Goal: Navigation & Orientation: Find specific page/section

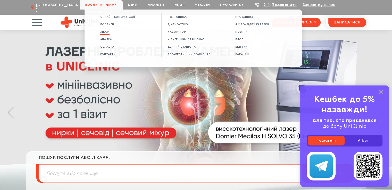
click at [106, 33] on span "Лікарі" at bounding box center [105, 32] width 10 height 3
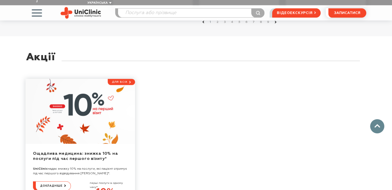
scroll to position [645, 0]
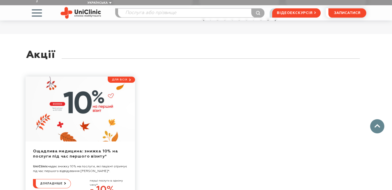
click at [268, 22] on link "9" at bounding box center [267, 19] width 5 height 5
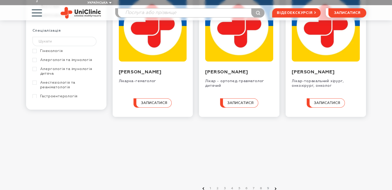
scroll to position [104, 0]
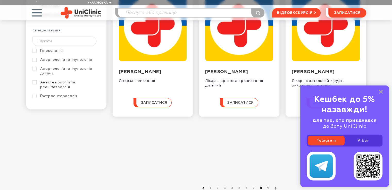
click at [260, 186] on link "8" at bounding box center [260, 188] width 5 height 5
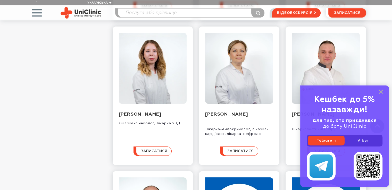
scroll to position [342, 0]
click at [381, 92] on rect at bounding box center [381, 92] width 4 height 4
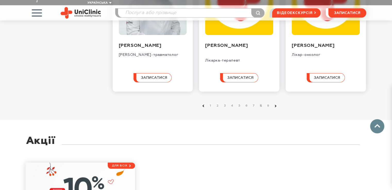
scroll to position [555, 0]
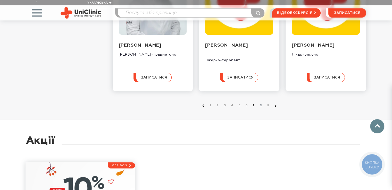
click at [255, 103] on link "7" at bounding box center [253, 105] width 5 height 5
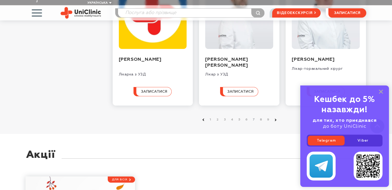
scroll to position [525, 0]
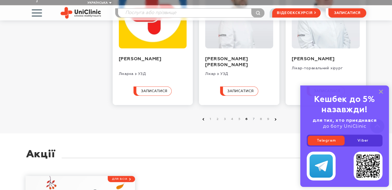
click at [247, 122] on link "6" at bounding box center [246, 119] width 5 height 5
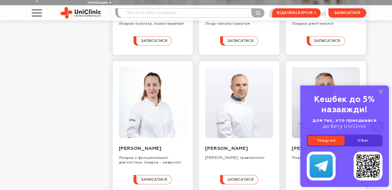
scroll to position [457, 0]
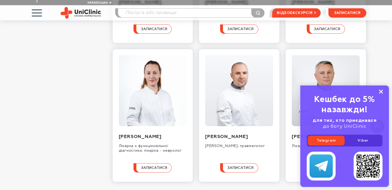
click at [381, 91] on rect at bounding box center [381, 92] width 4 height 4
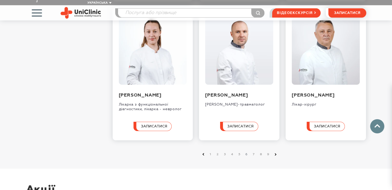
scroll to position [530, 0]
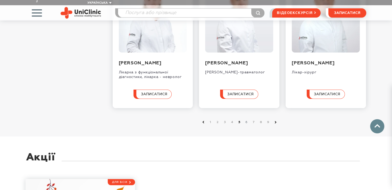
click at [239, 125] on link "5" at bounding box center [239, 122] width 5 height 5
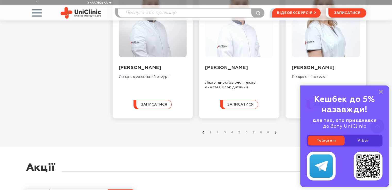
scroll to position [535, 0]
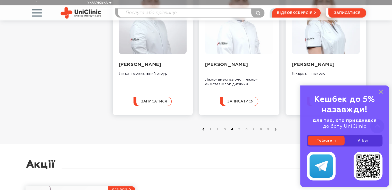
click at [232, 130] on link "4" at bounding box center [231, 129] width 5 height 5
click at [380, 91] on rect at bounding box center [381, 92] width 4 height 4
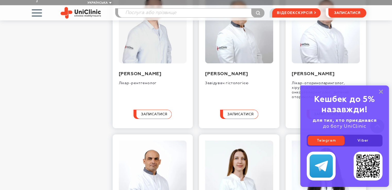
scroll to position [381, 0]
click at [380, 92] on rect at bounding box center [381, 92] width 4 height 4
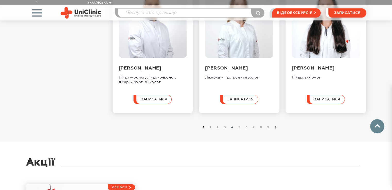
scroll to position [561, 0]
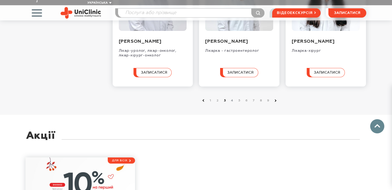
click at [226, 103] on link "3" at bounding box center [224, 100] width 5 height 5
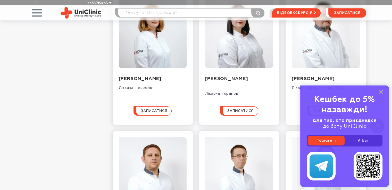
scroll to position [382, 0]
click at [375, 91] on div "Кешбек до 5% назавжди! для тих, хто приєднався до боту UniClinic Telegram Viber" at bounding box center [344, 135] width 89 height 101
click at [380, 91] on rect at bounding box center [381, 92] width 4 height 4
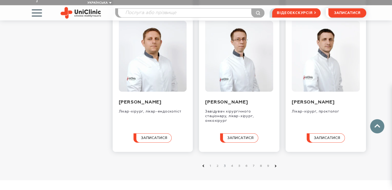
scroll to position [498, 0]
click at [218, 166] on link "2" at bounding box center [217, 166] width 5 height 5
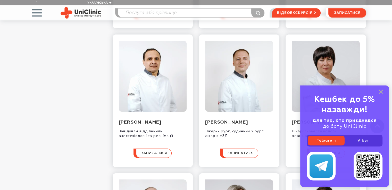
scroll to position [367, 0]
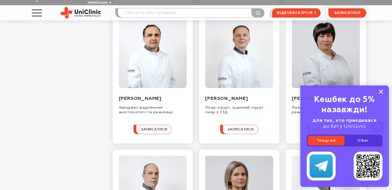
click at [381, 90] on rect at bounding box center [381, 92] width 4 height 4
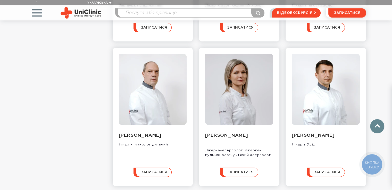
scroll to position [549, 0]
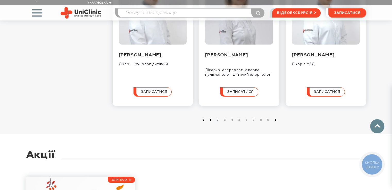
click at [211, 119] on link "1" at bounding box center [210, 119] width 5 height 5
